Goal: Task Accomplishment & Management: Use online tool/utility

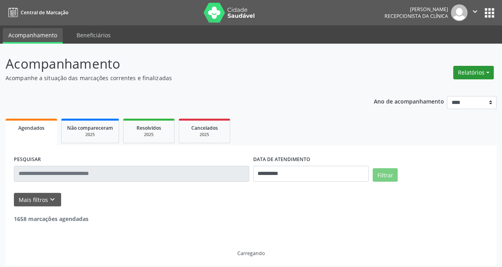
click at [473, 72] on button "Relatórios" at bounding box center [473, 72] width 40 height 13
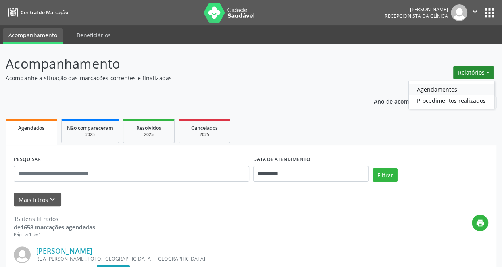
click at [429, 87] on link "Agendamentos" at bounding box center [450, 89] width 85 height 11
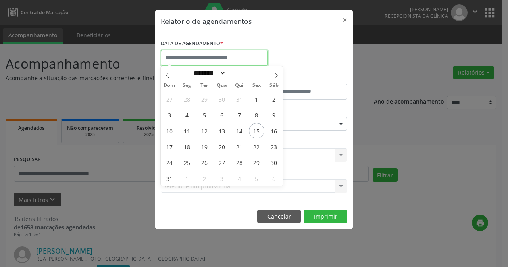
click at [213, 58] on input "text" at bounding box center [214, 58] width 107 height 16
click at [262, 131] on span "15" at bounding box center [256, 130] width 15 height 15
type input "**********"
click at [255, 131] on span "15" at bounding box center [256, 130] width 15 height 15
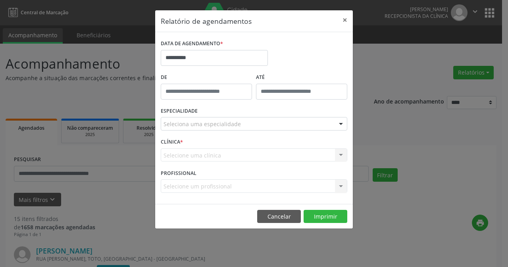
drag, startPoint x: 343, startPoint y: 123, endPoint x: 338, endPoint y: 122, distance: 5.8
click at [343, 123] on div at bounding box center [341, 123] width 12 height 13
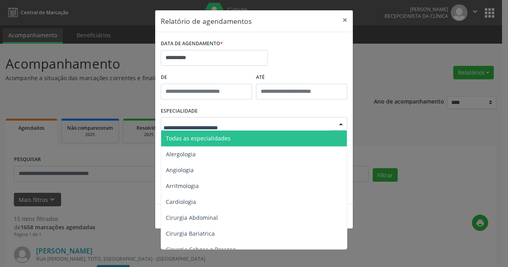
drag, startPoint x: 206, startPoint y: 138, endPoint x: 293, endPoint y: 143, distance: 87.4
click at [206, 138] on span "Todas as especialidades" at bounding box center [198, 138] width 65 height 8
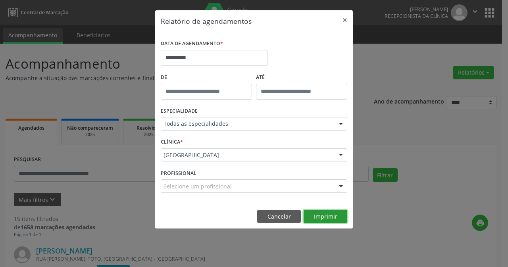
click at [325, 215] on button "Imprimir" at bounding box center [325, 216] width 44 height 13
